Goal: Transaction & Acquisition: Obtain resource

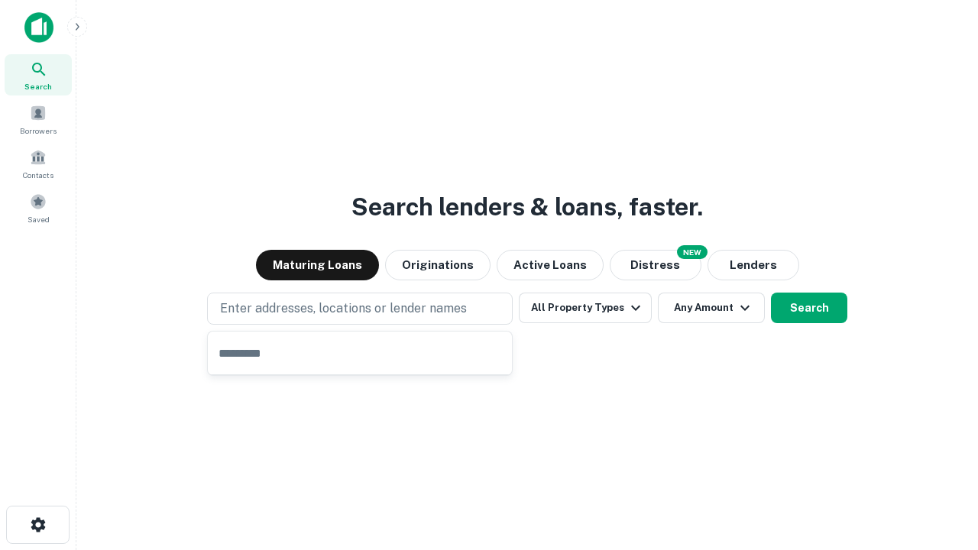
type input "**********"
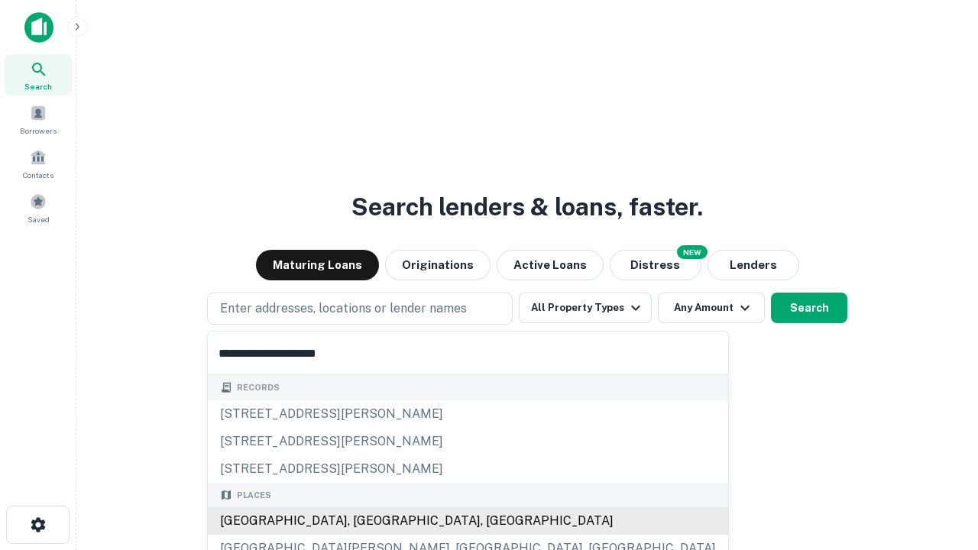
click at [365, 521] on div "[GEOGRAPHIC_DATA], [GEOGRAPHIC_DATA], [GEOGRAPHIC_DATA]" at bounding box center [468, 522] width 521 height 28
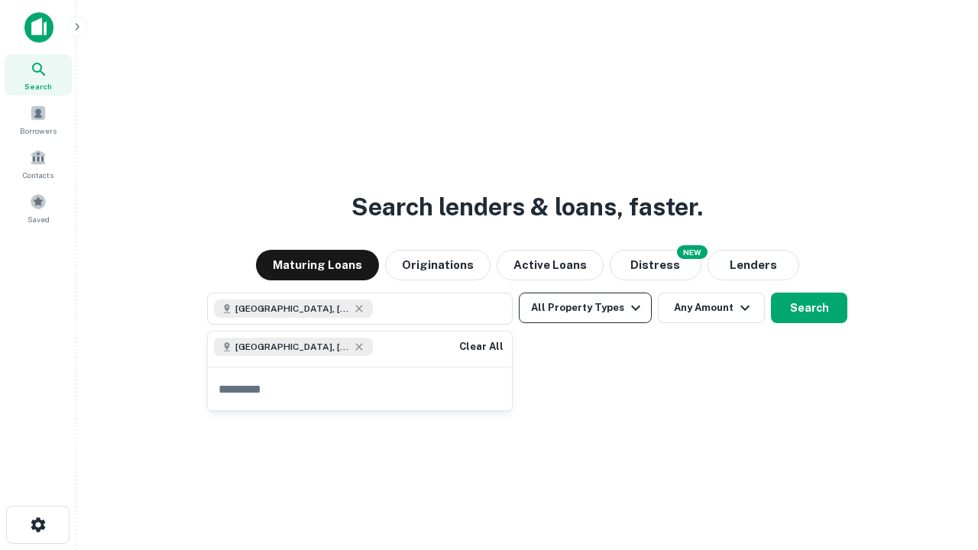
click at [585, 308] on button "All Property Types" at bounding box center [585, 308] width 133 height 31
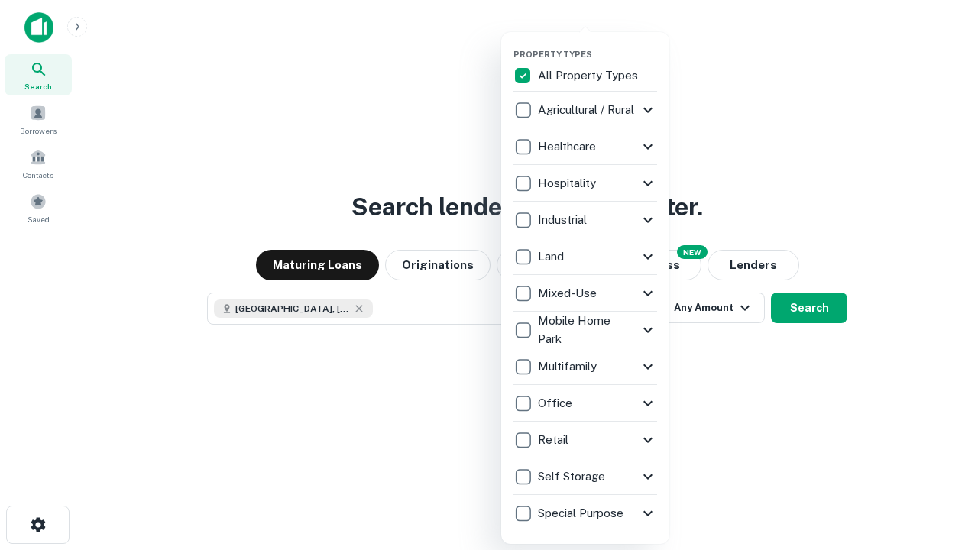
click at [598, 44] on button "button" at bounding box center [598, 44] width 168 height 1
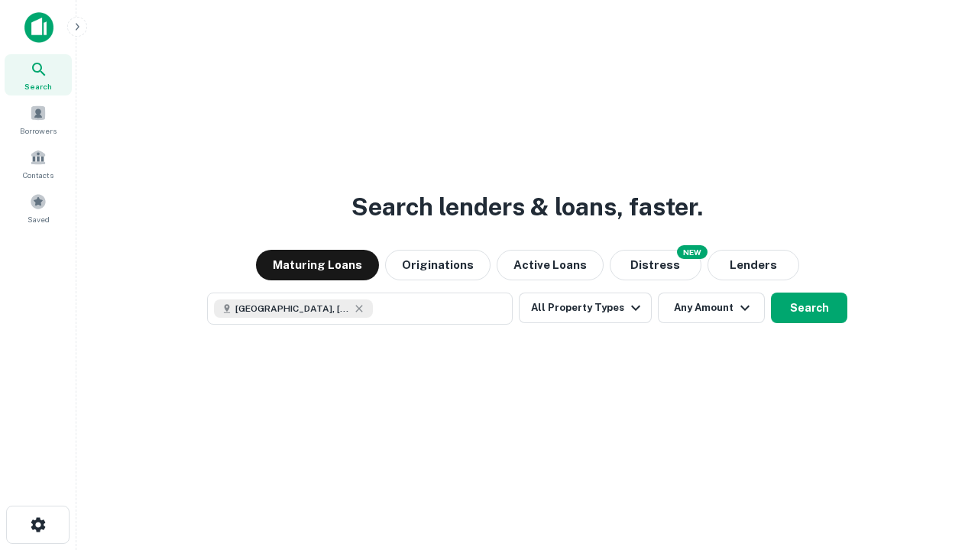
scroll to position [24, 0]
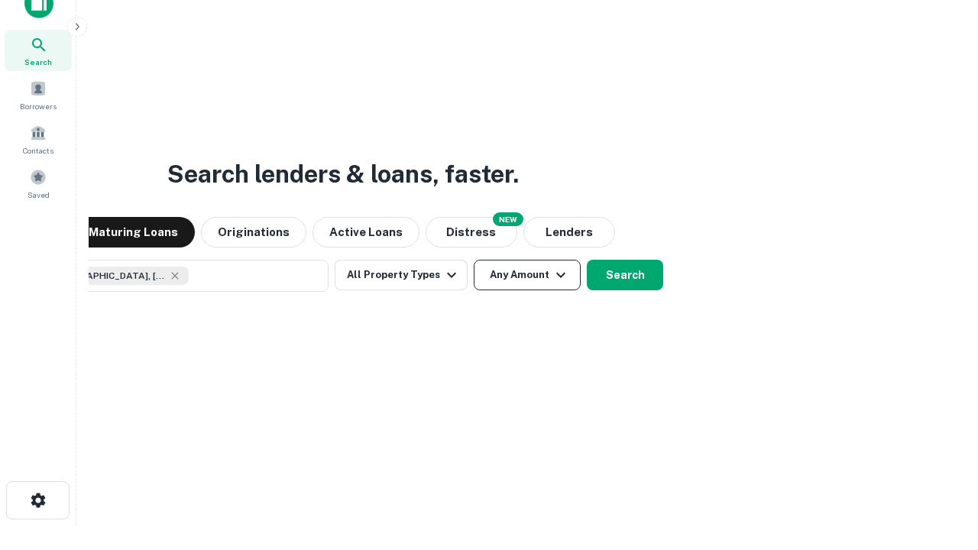
click at [474, 260] on button "Any Amount" at bounding box center [527, 275] width 107 height 31
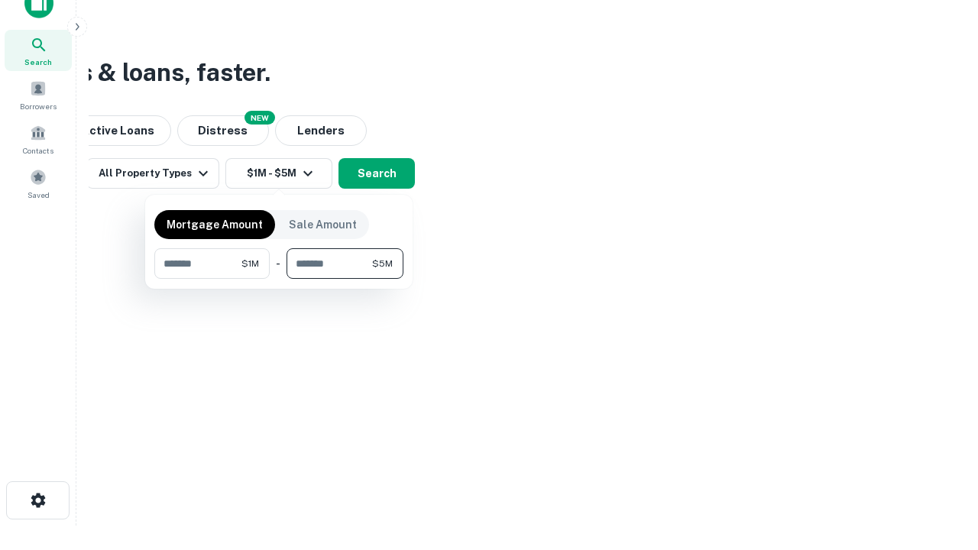
type input "*******"
click at [279, 279] on button "button" at bounding box center [278, 279] width 249 height 1
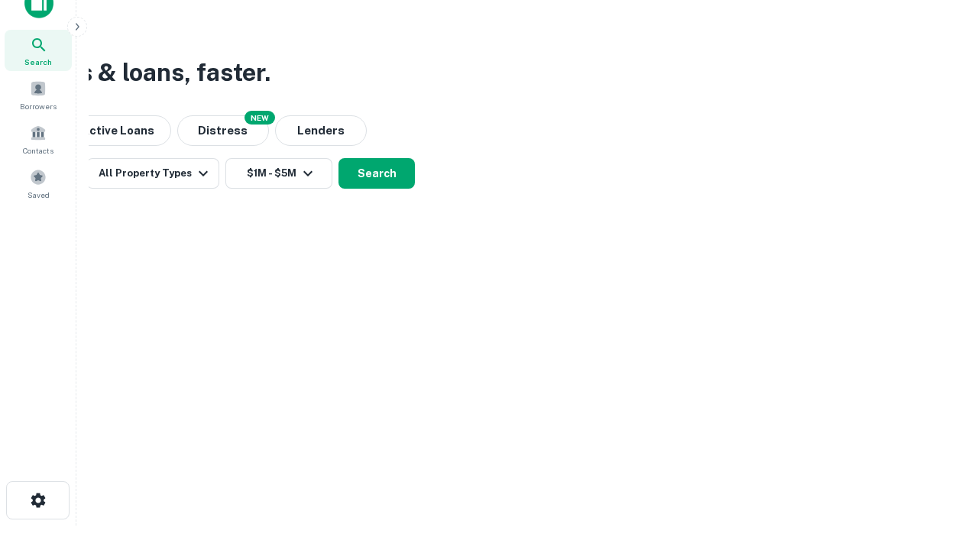
scroll to position [24, 0]
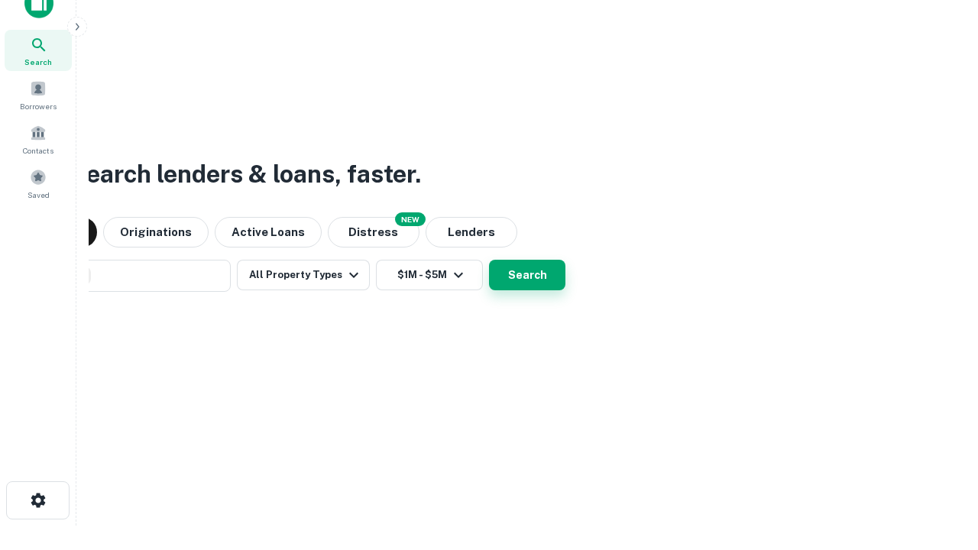
click at [489, 260] on button "Search" at bounding box center [527, 275] width 76 height 31
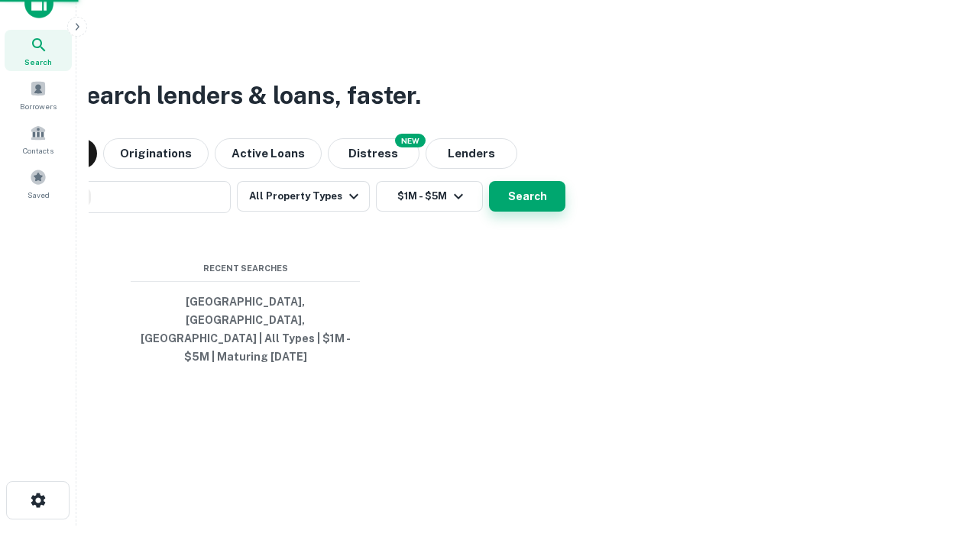
scroll to position [50, 433]
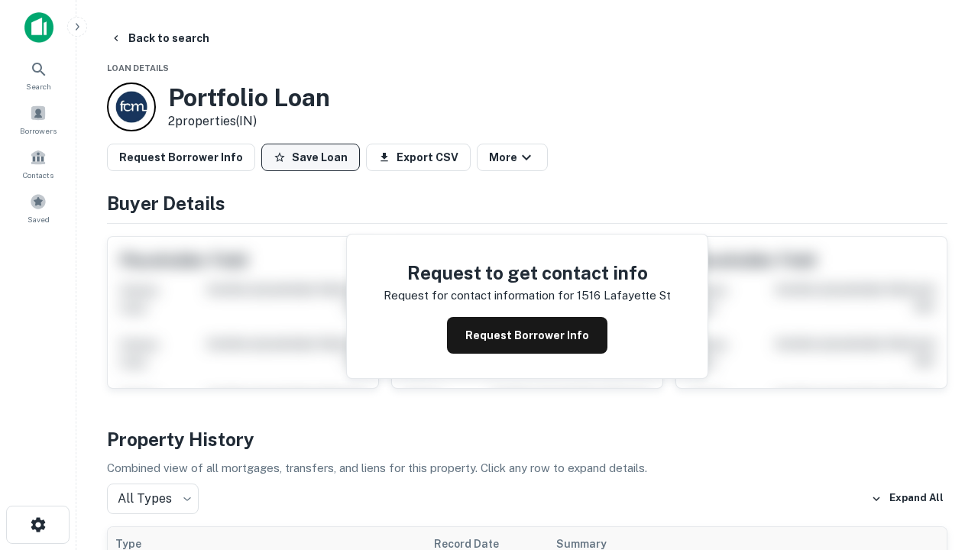
click at [310, 157] on button "Save Loan" at bounding box center [310, 158] width 99 height 28
click at [314, 157] on button "Loan Saved" at bounding box center [313, 158] width 105 height 28
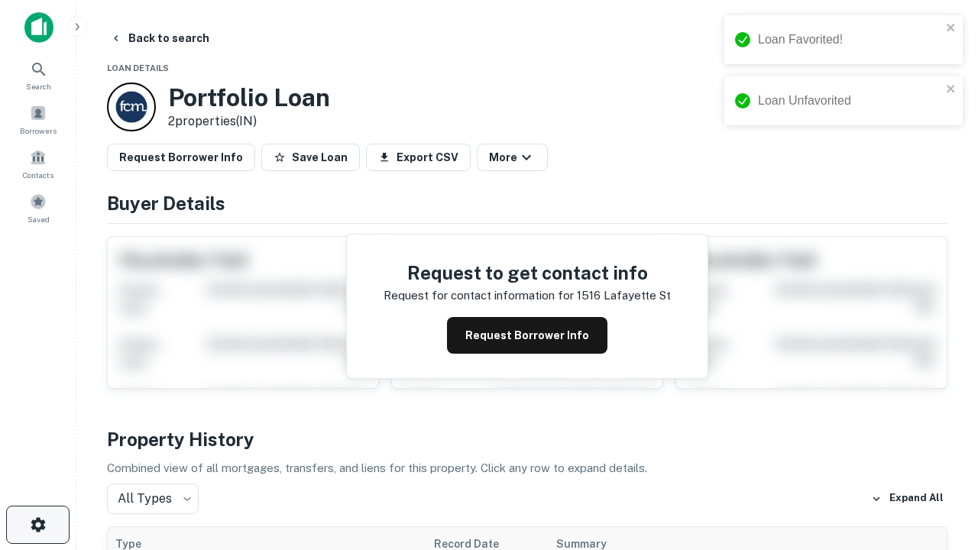
click at [37, 525] on icon "button" at bounding box center [38, 525] width 18 height 18
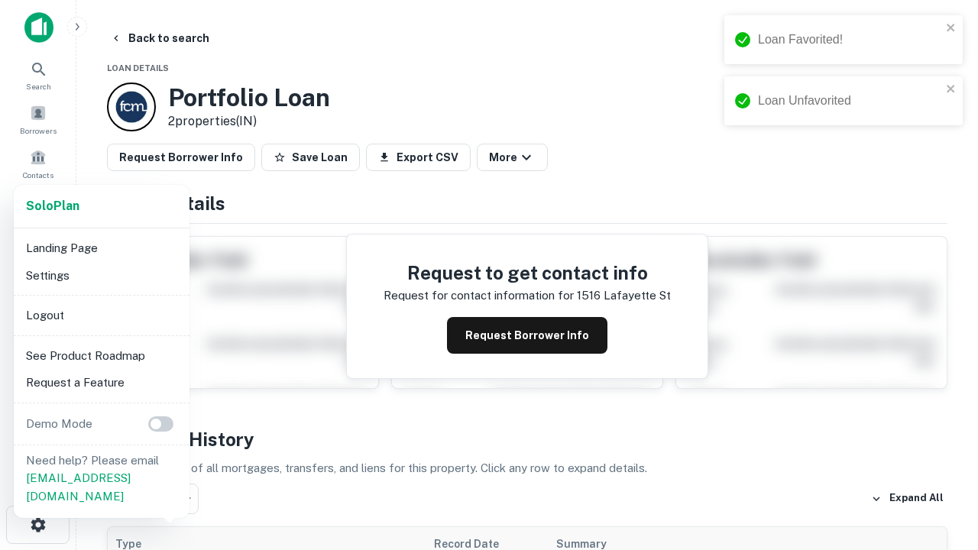
click at [101, 315] on li "Logout" at bounding box center [102, 316] width 164 height 28
